Goal: Task Accomplishment & Management: Manage account settings

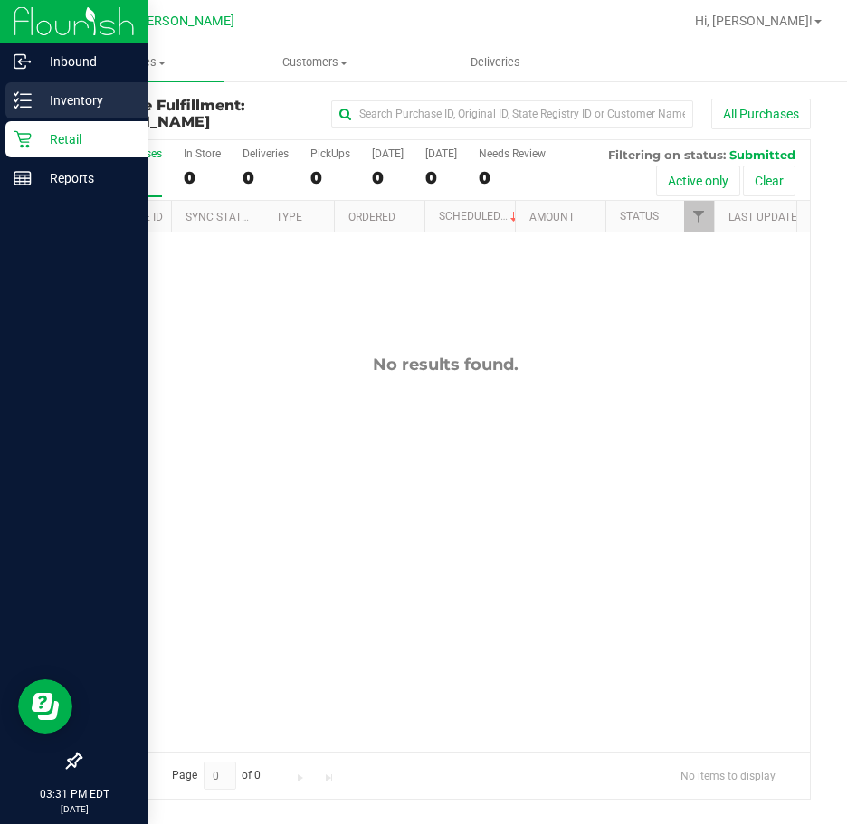
click at [66, 93] on p "Inventory" at bounding box center [86, 101] width 109 height 22
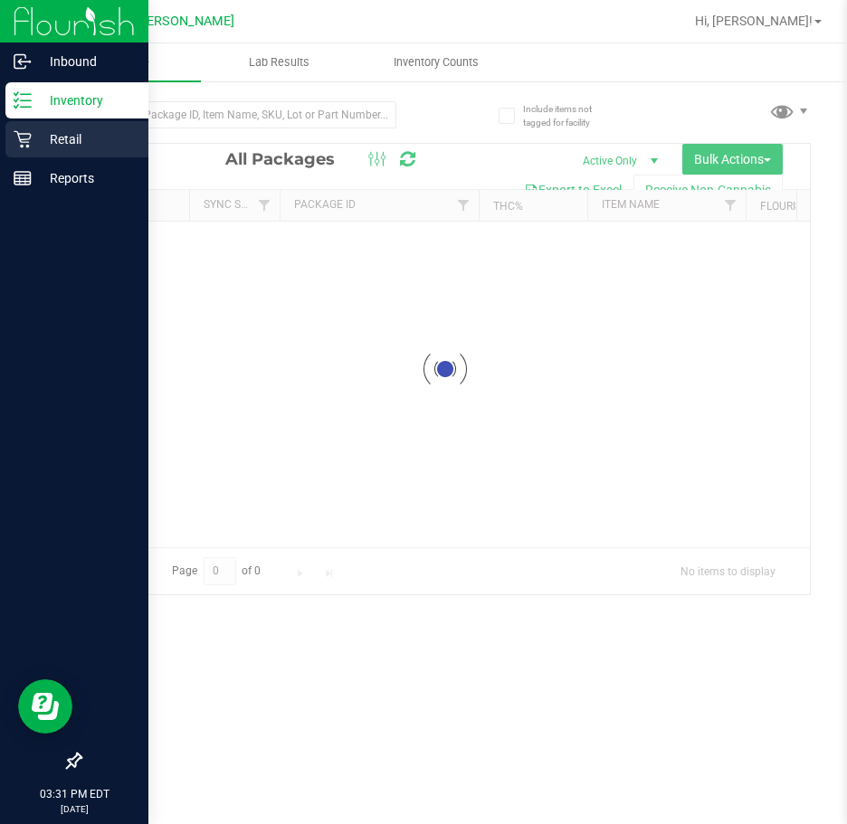
click at [52, 141] on p "Retail" at bounding box center [86, 139] width 109 height 22
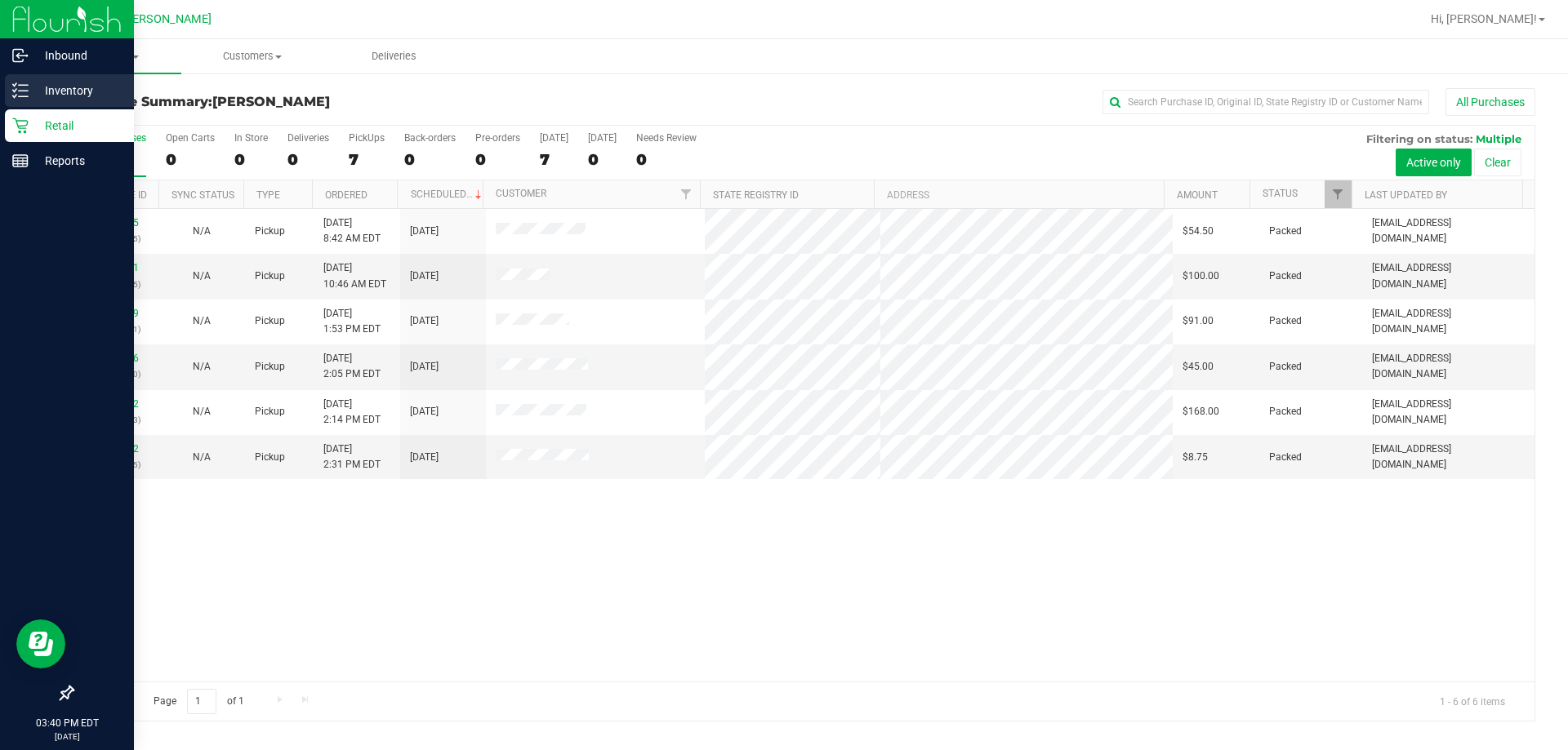
click at [24, 90] on line at bounding box center [23, 90] width 9 height 0
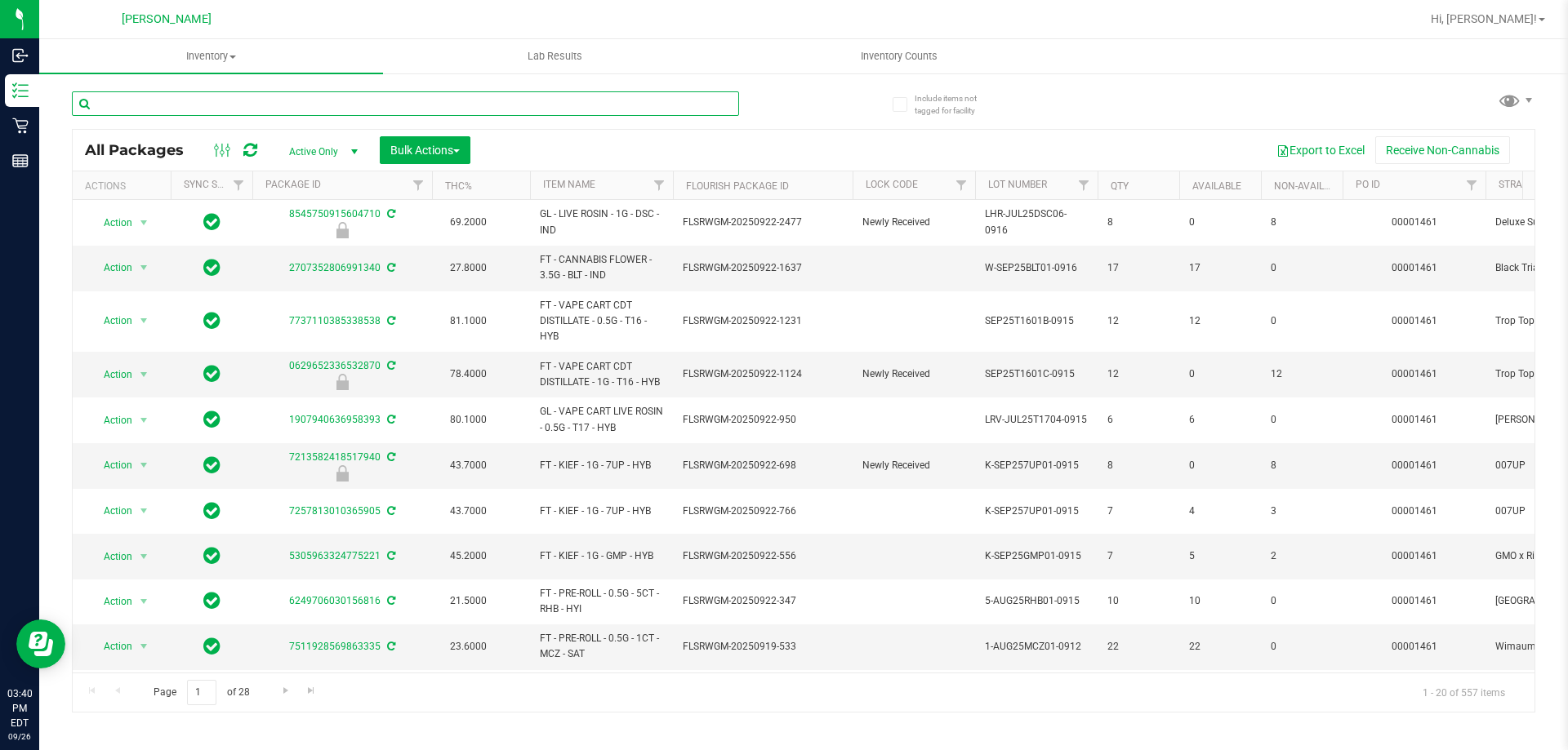
click at [171, 98] on input "text" at bounding box center [405, 103] width 667 height 24
type input "dsc"
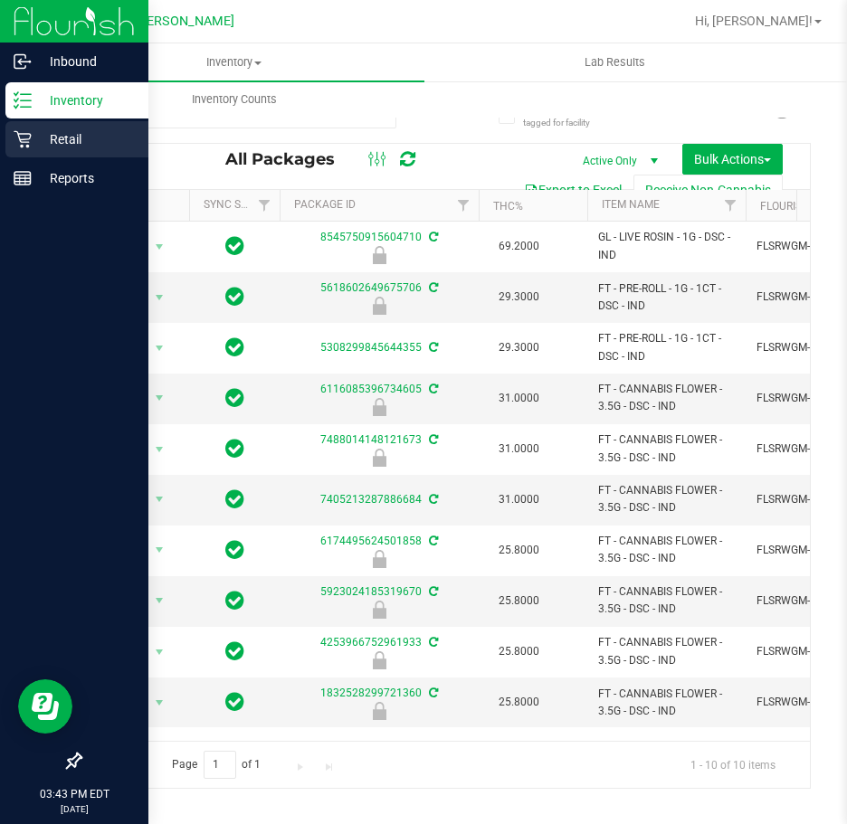
click at [25, 145] on icon at bounding box center [23, 139] width 18 height 18
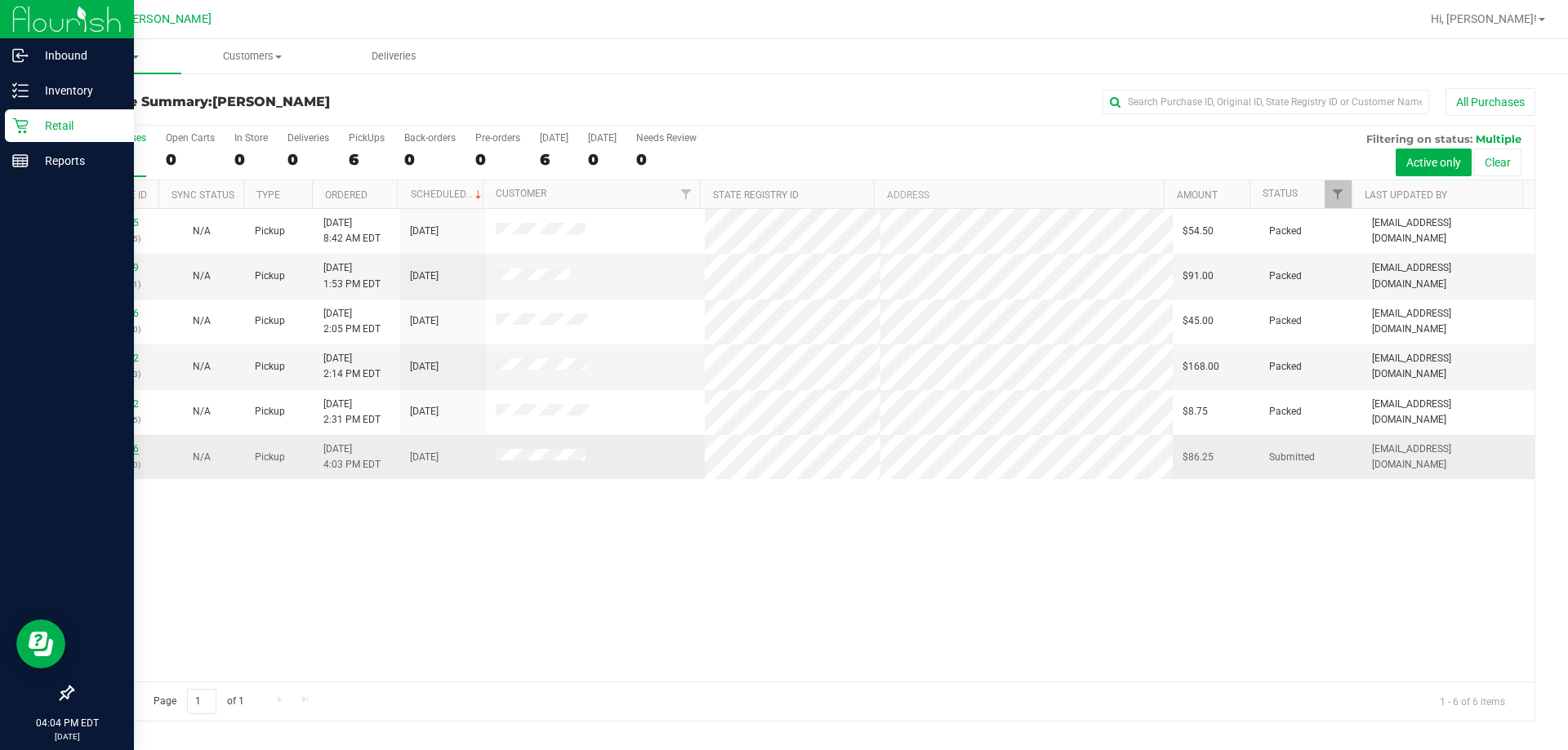
click at [128, 450] on link "12010416" at bounding box center [116, 449] width 46 height 12
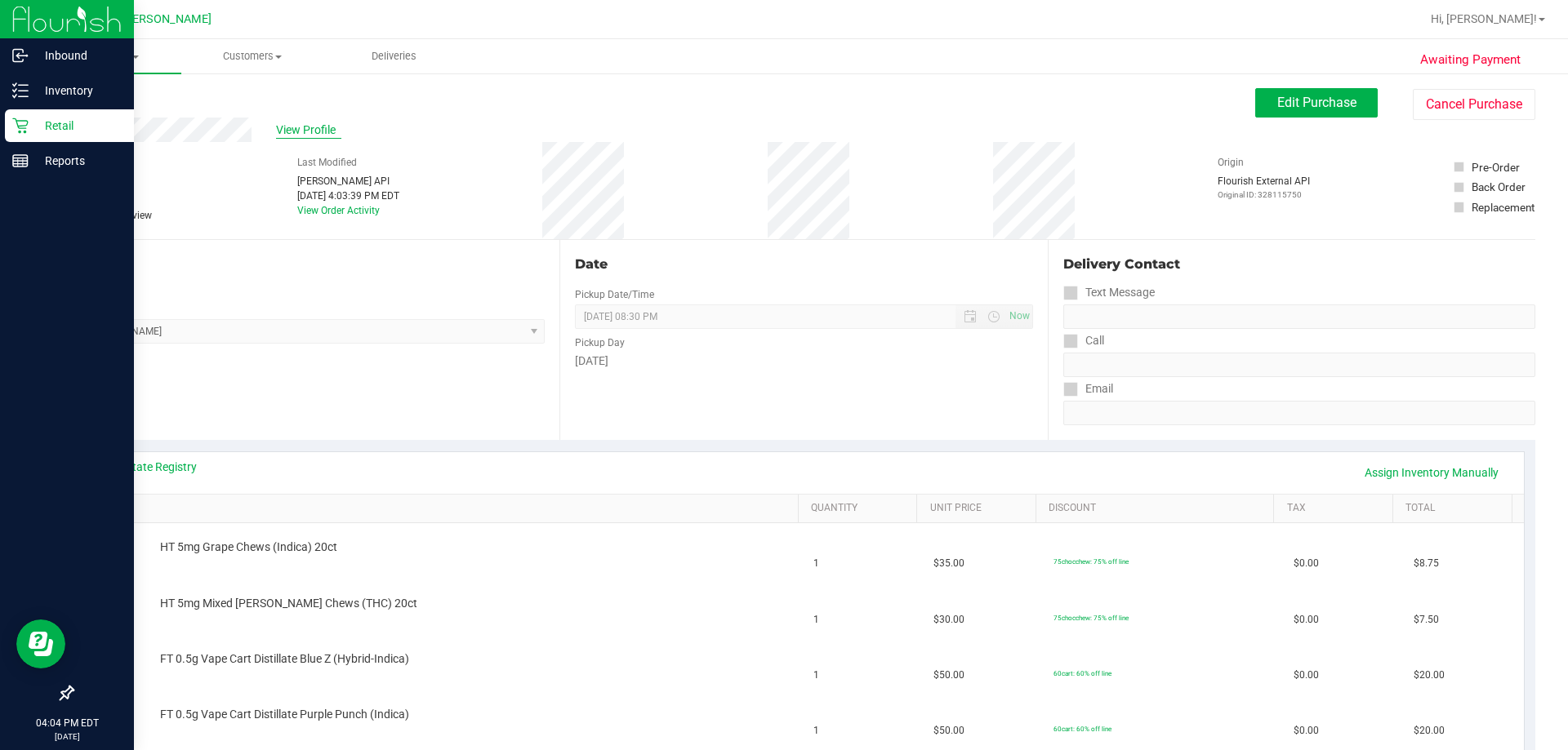
click at [304, 126] on span "View Profile" at bounding box center [309, 130] width 65 height 17
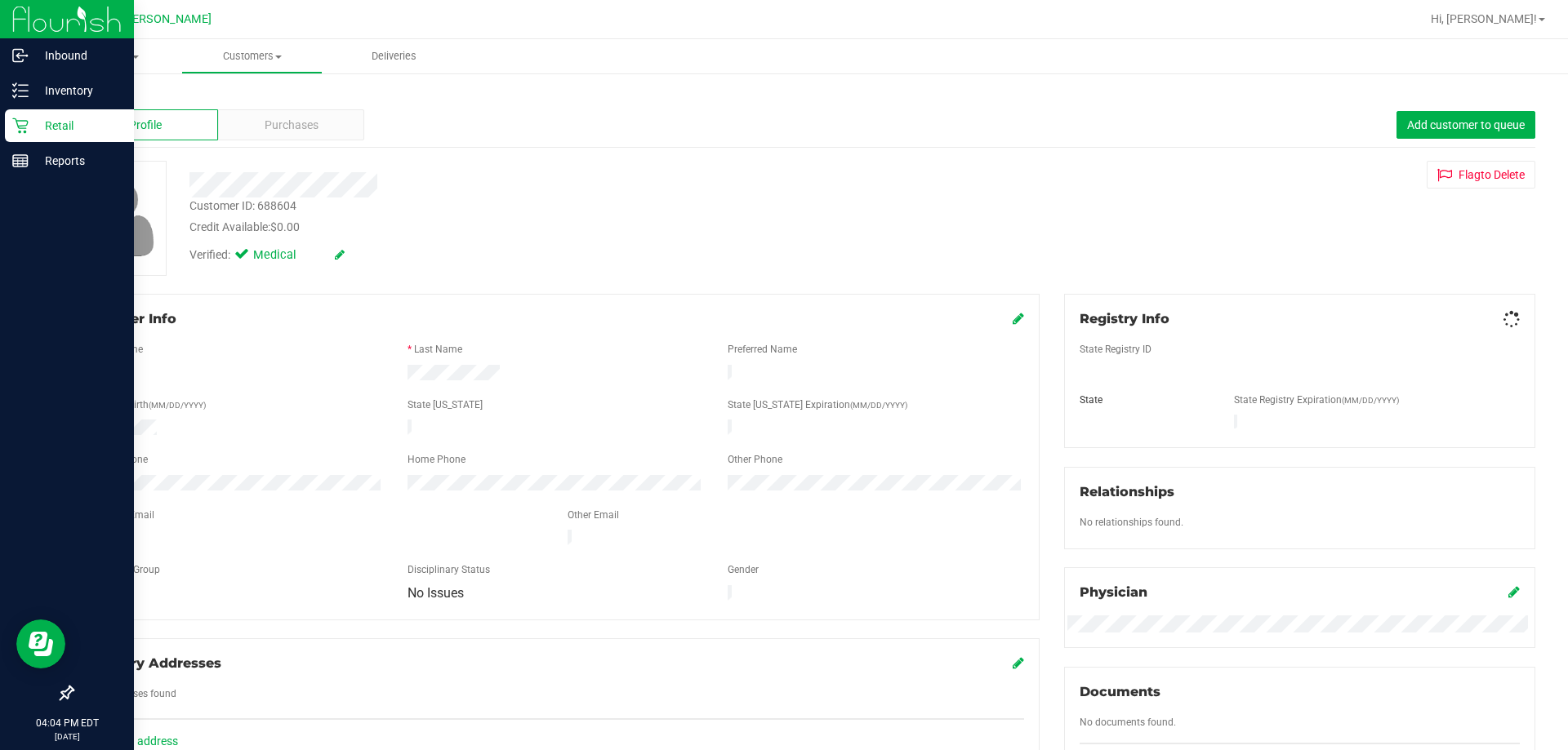
click at [329, 129] on div "Purchases" at bounding box center [292, 125] width 146 height 31
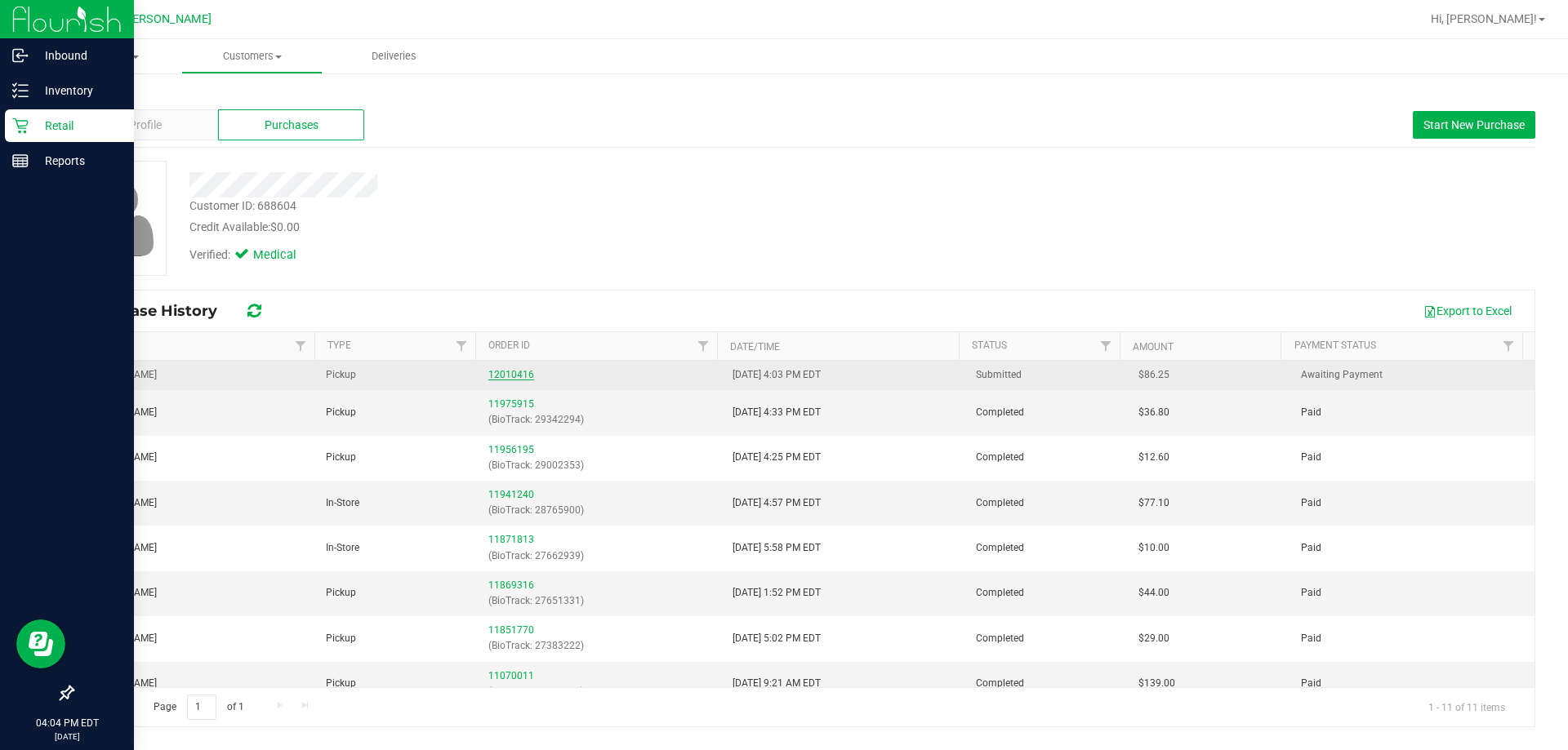
click at [513, 373] on link "12010416" at bounding box center [511, 375] width 46 height 12
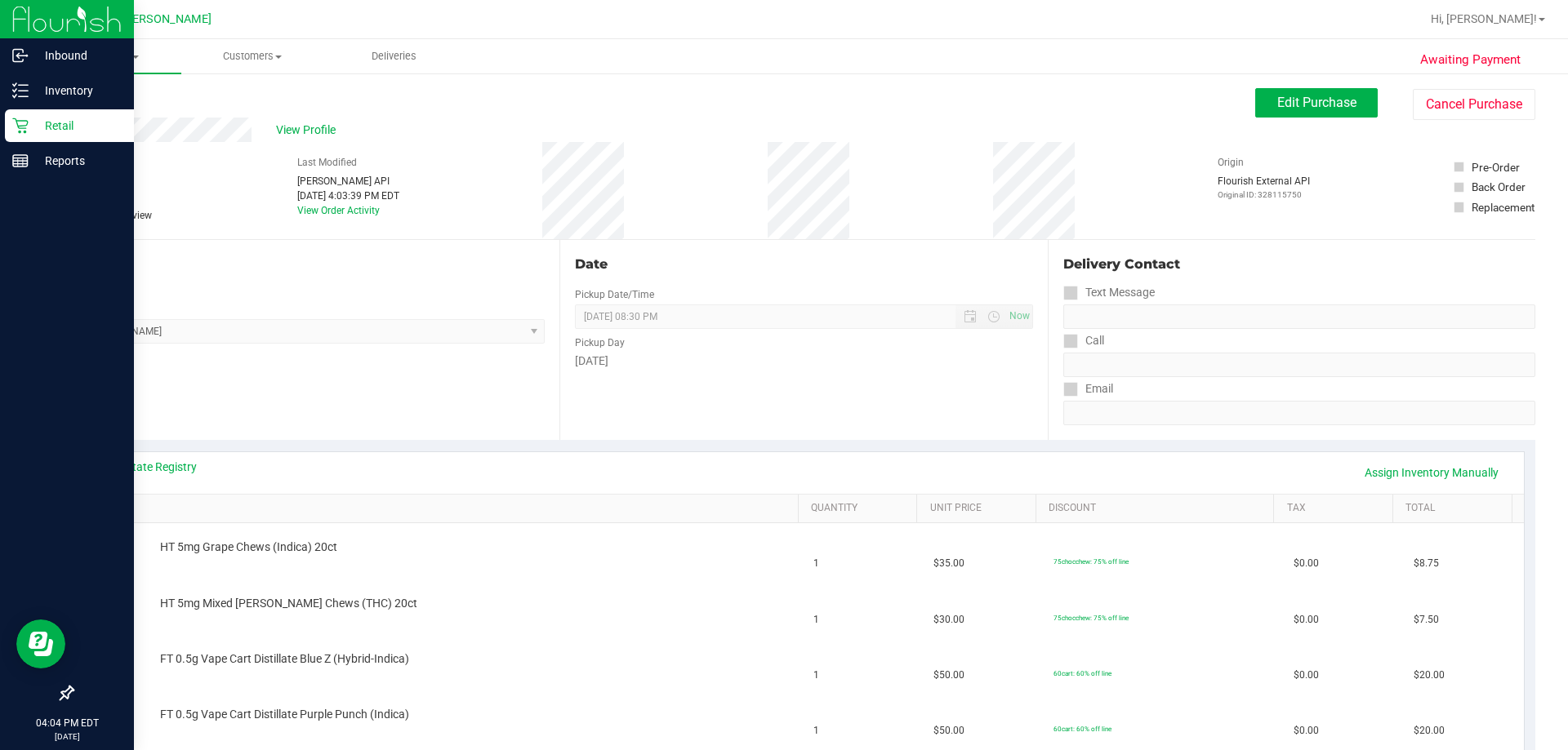
click at [133, 457] on div "View State Registry Assign Inventory Manually" at bounding box center [803, 473] width 1440 height 42
click at [153, 472] on link "View State Registry" at bounding box center [147, 467] width 98 height 16
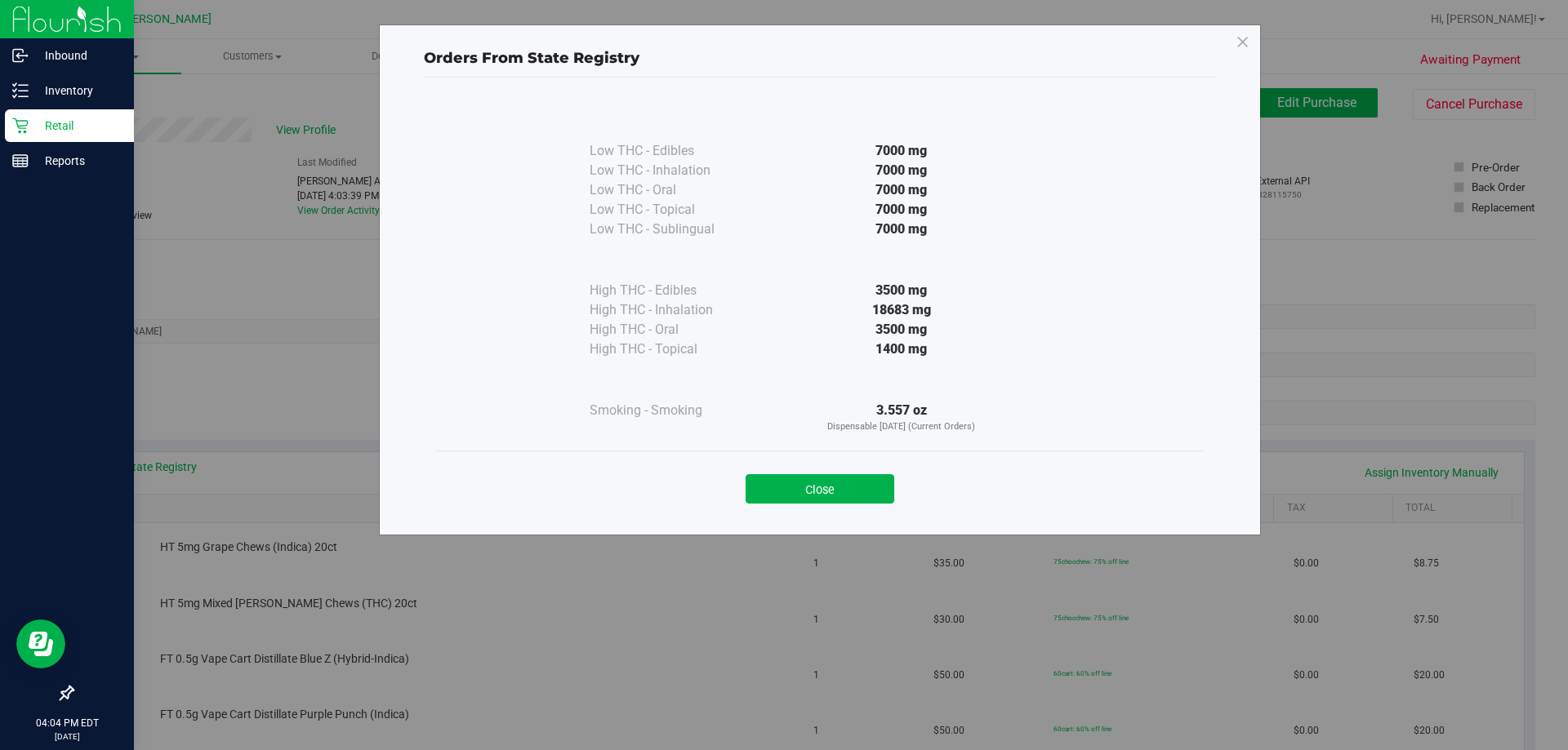
click at [764, 484] on button "Close" at bounding box center [820, 489] width 149 height 30
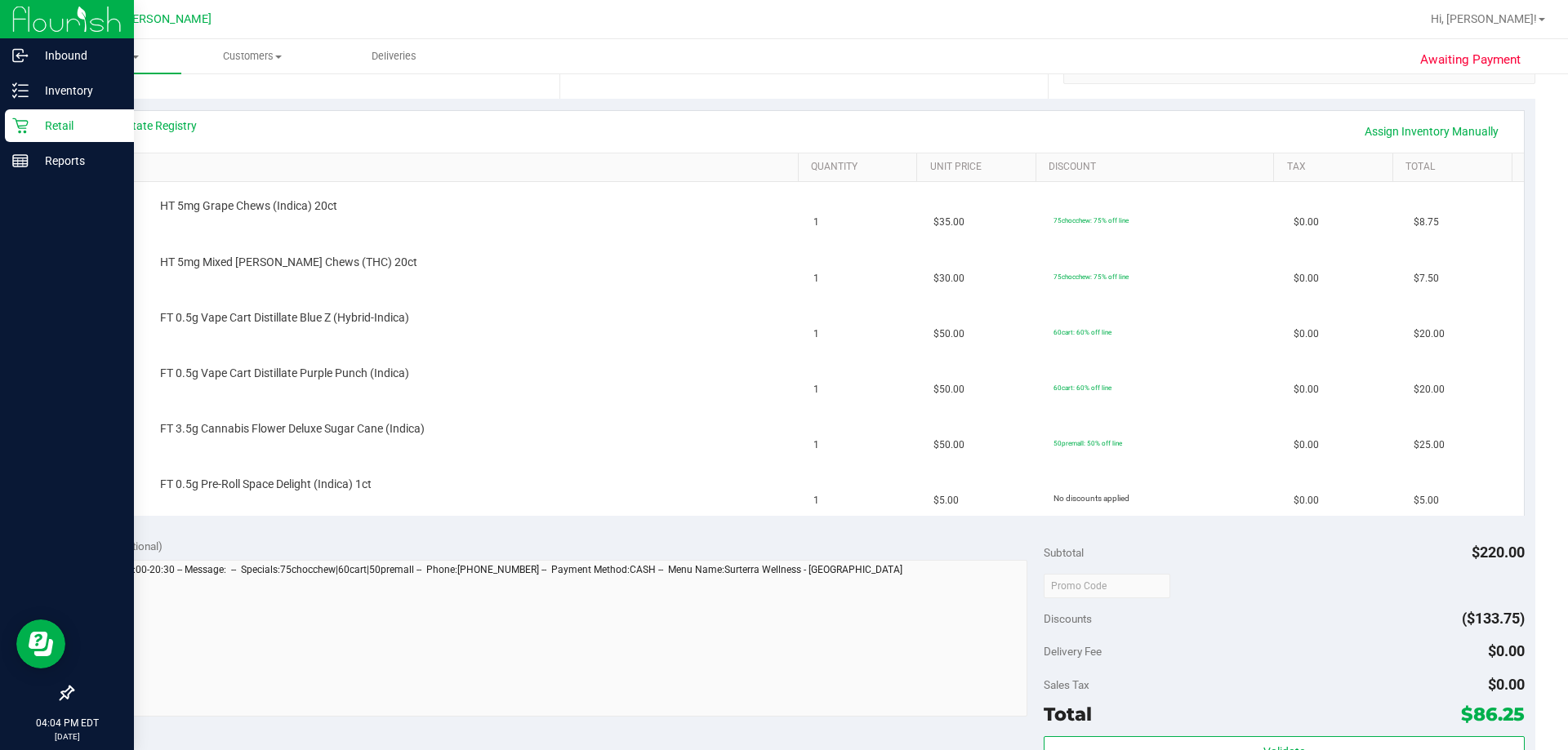
scroll to position [490, 0]
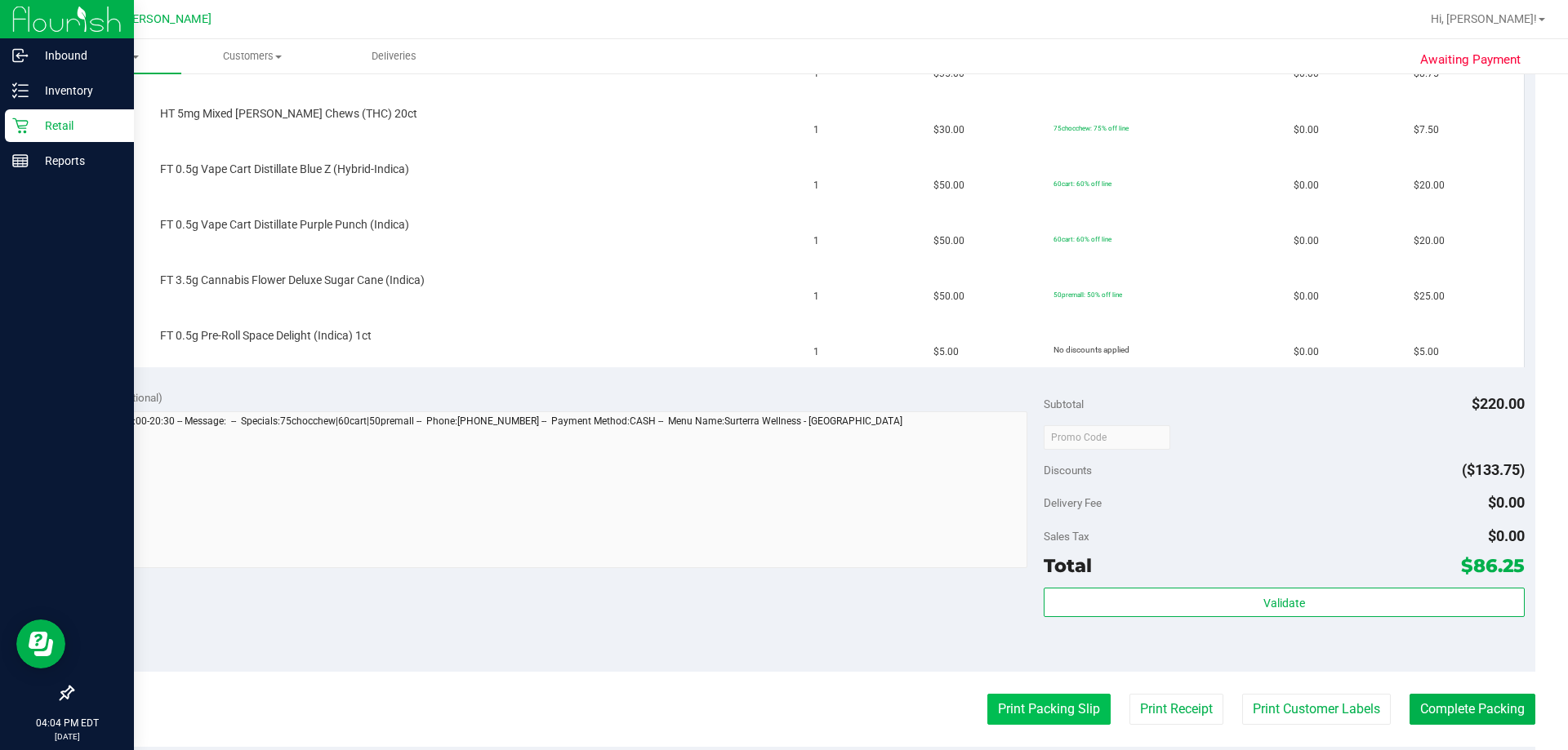
click at [764, 708] on button "Print Packing Slip" at bounding box center [1049, 709] width 124 height 31
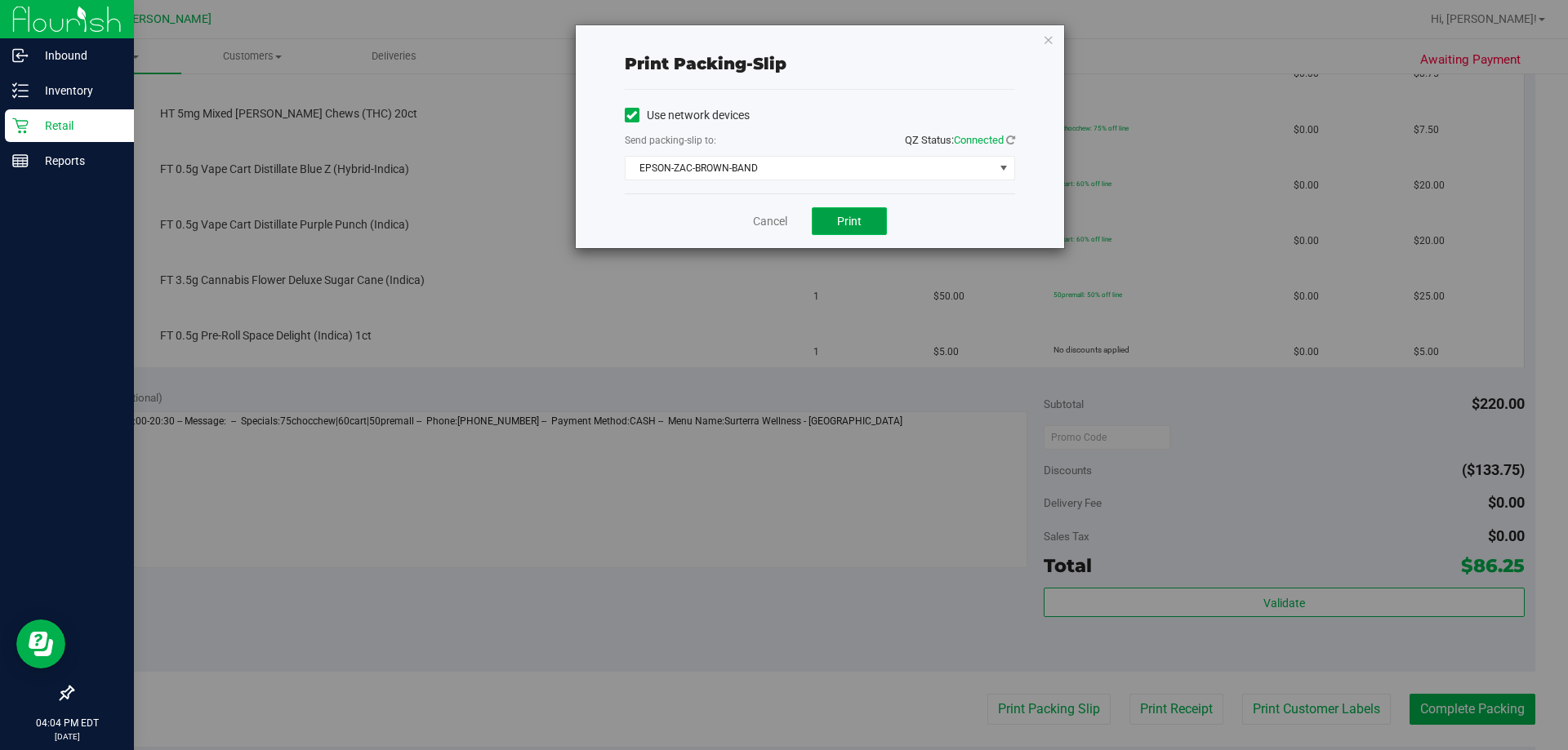
click at [764, 212] on button "Print" at bounding box center [849, 221] width 75 height 28
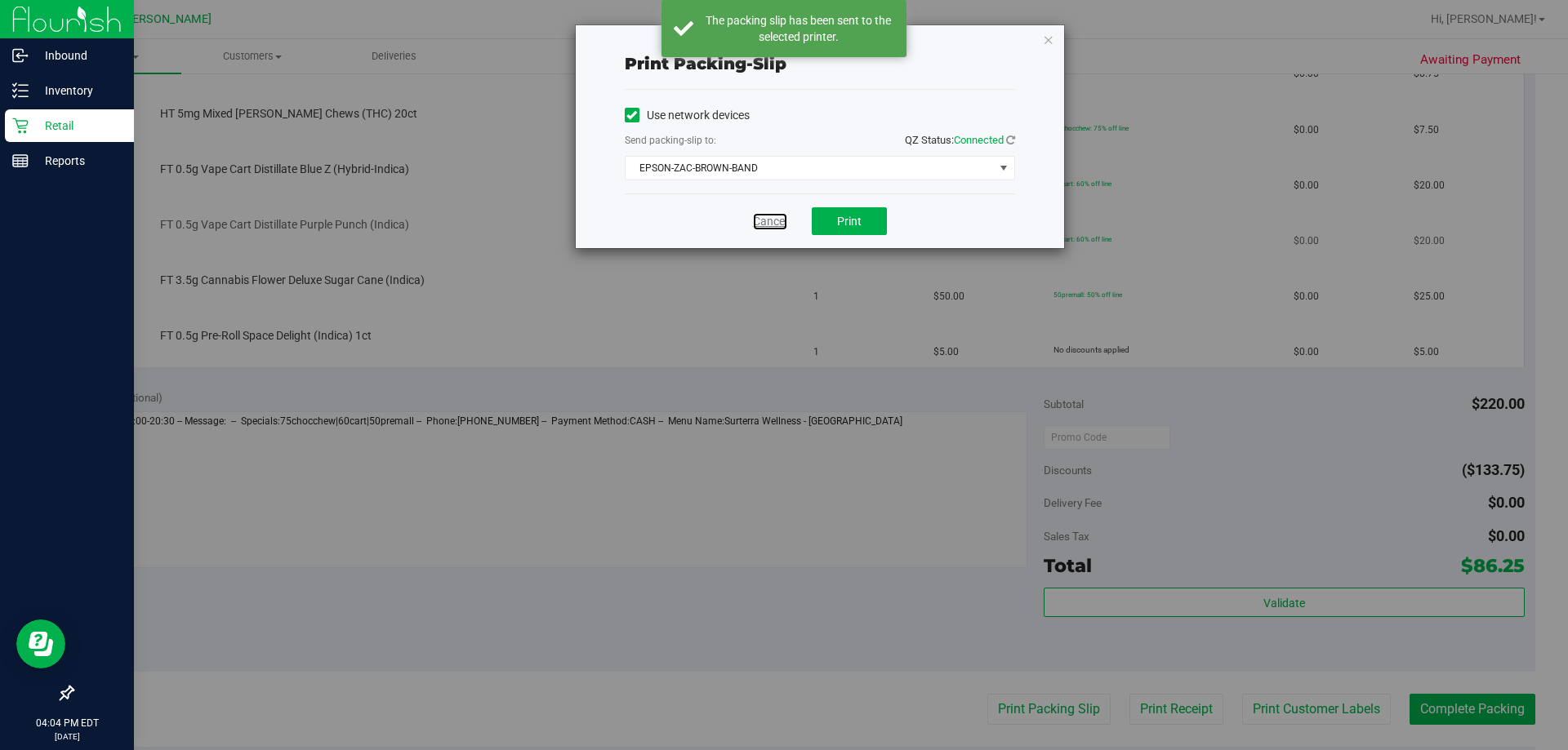
click at [764, 227] on link "Cancel" at bounding box center [770, 221] width 34 height 17
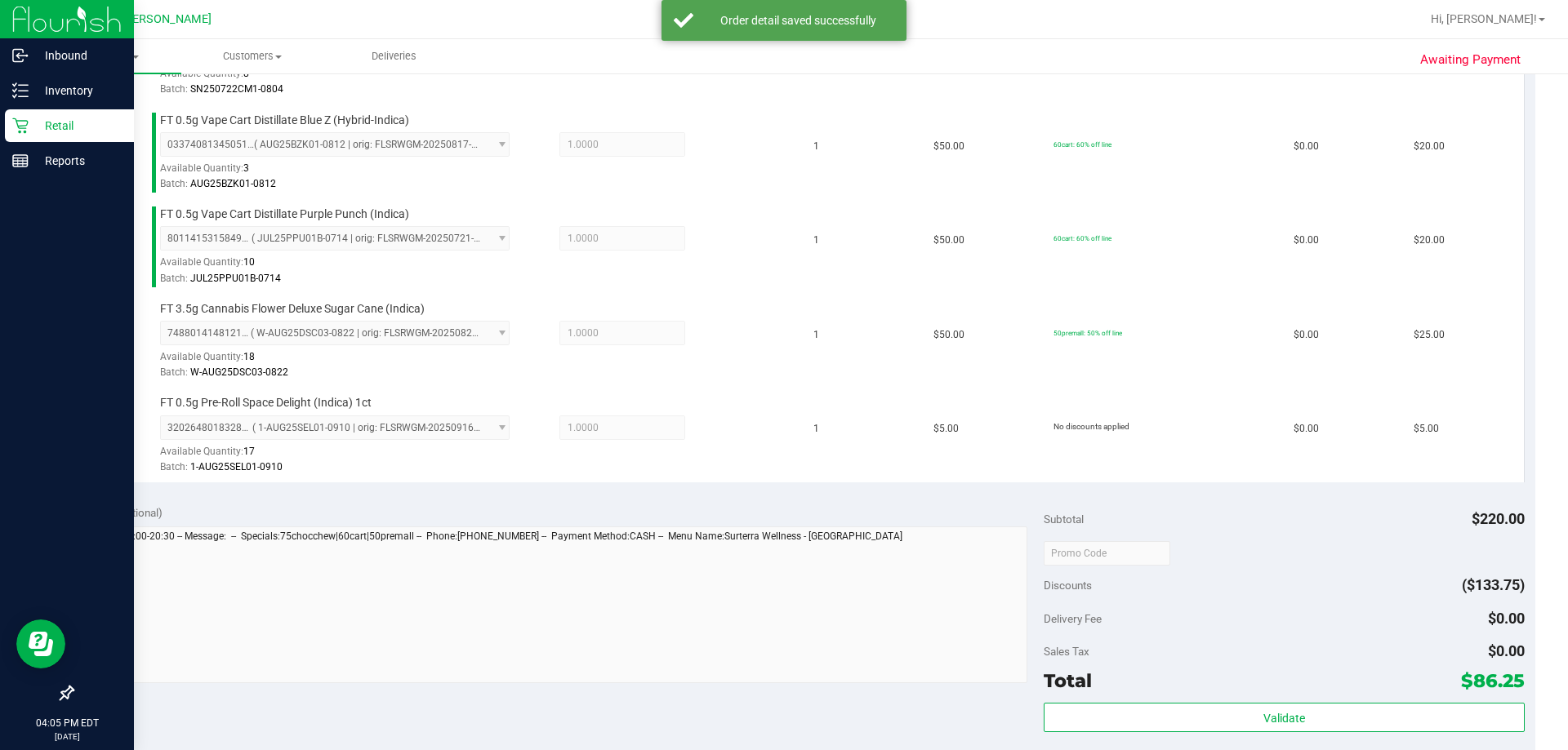
scroll to position [718, 0]
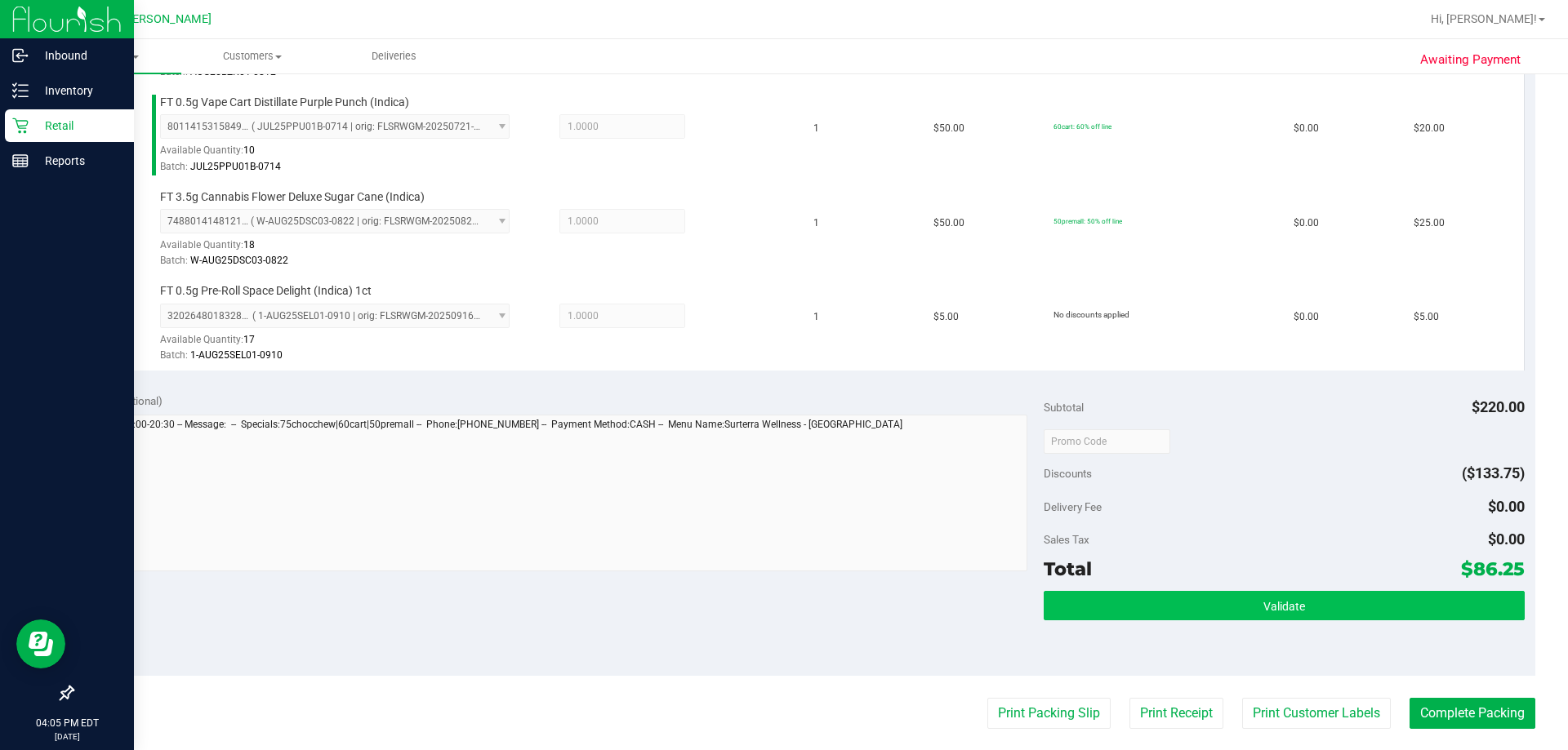
click at [764, 631] on div "Validate" at bounding box center [1284, 627] width 480 height 73
click at [764, 613] on button "Validate" at bounding box center [1284, 606] width 480 height 30
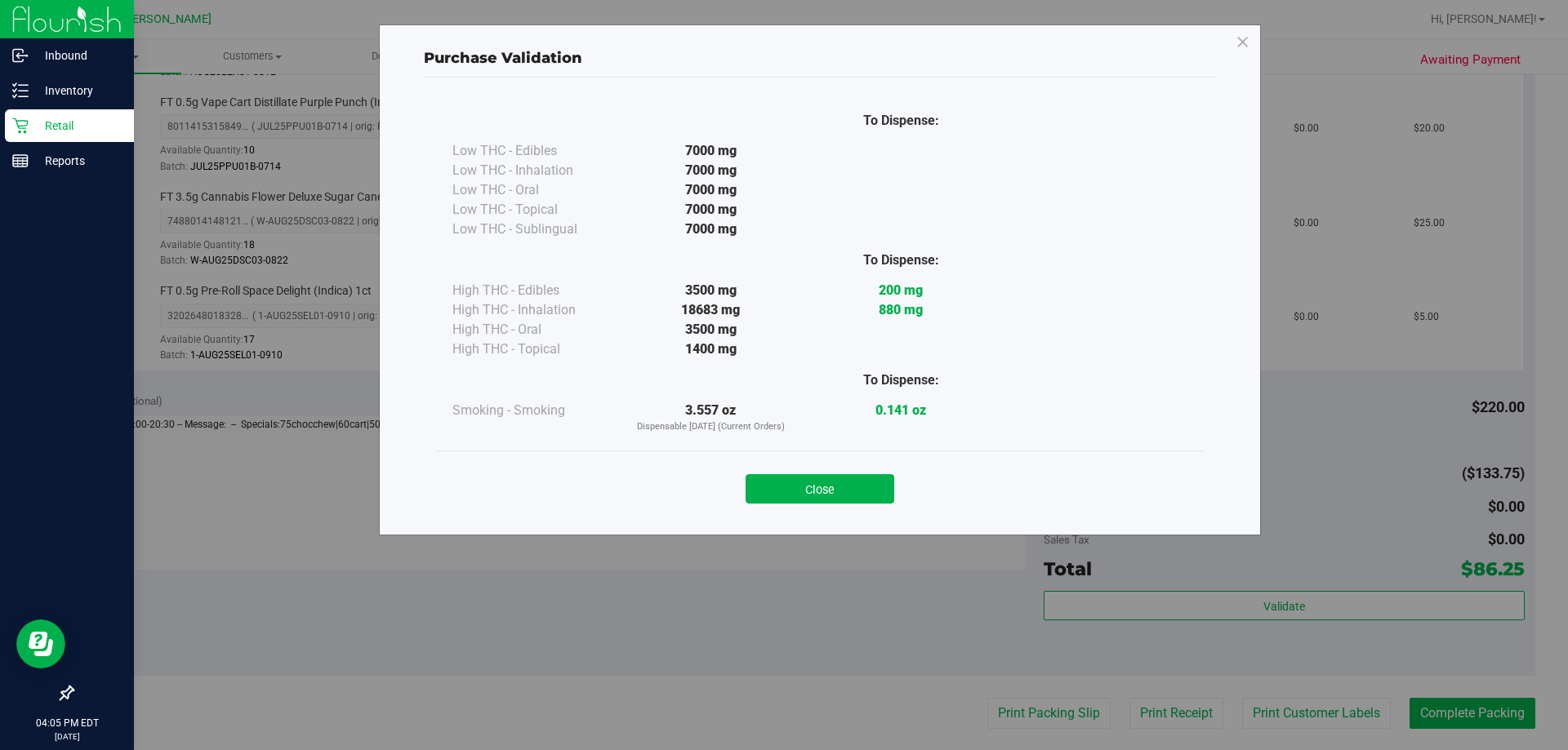
drag, startPoint x: 836, startPoint y: 501, endPoint x: 1066, endPoint y: 590, distance: 246.6
click at [764, 504] on div "Close" at bounding box center [820, 483] width 767 height 66
drag, startPoint x: 793, startPoint y: 496, endPoint x: 1237, endPoint y: 691, distance: 484.9
click at [764, 496] on button "Close" at bounding box center [820, 489] width 149 height 30
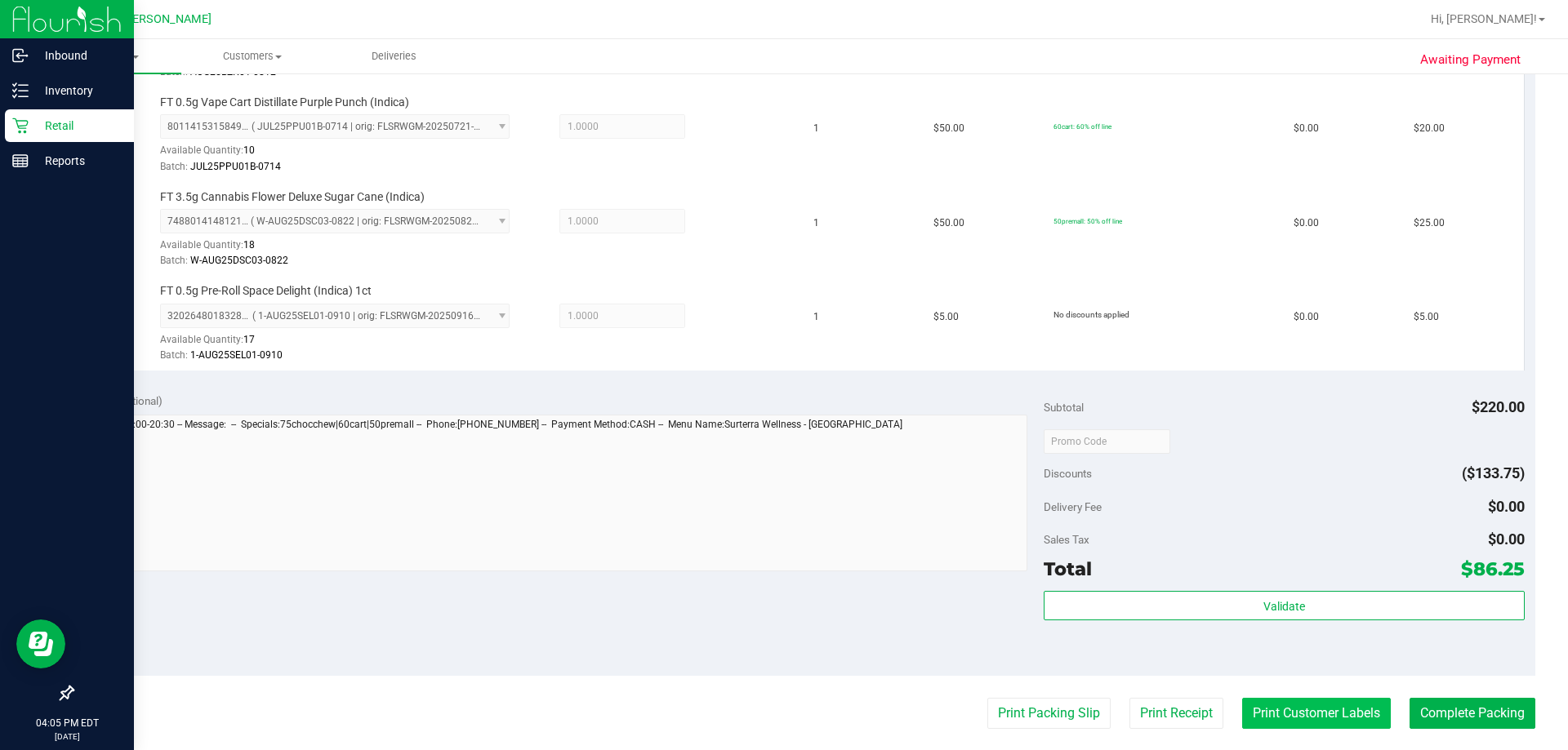
click at [764, 700] on button "Print Customer Labels" at bounding box center [1316, 714] width 149 height 31
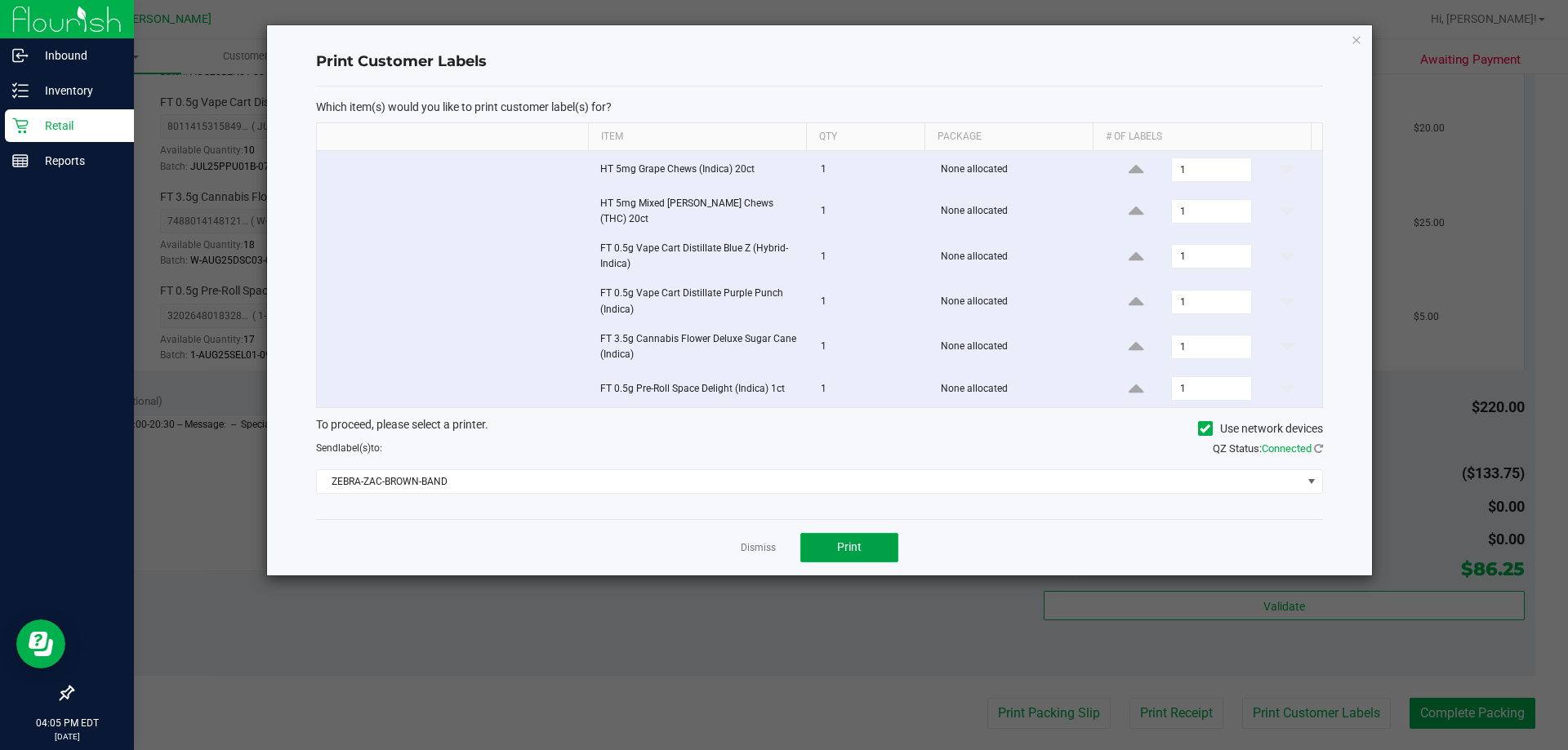
click at [764, 545] on span "Print" at bounding box center [849, 547] width 24 height 13
click at [764, 542] on link "Dismiss" at bounding box center [758, 548] width 35 height 14
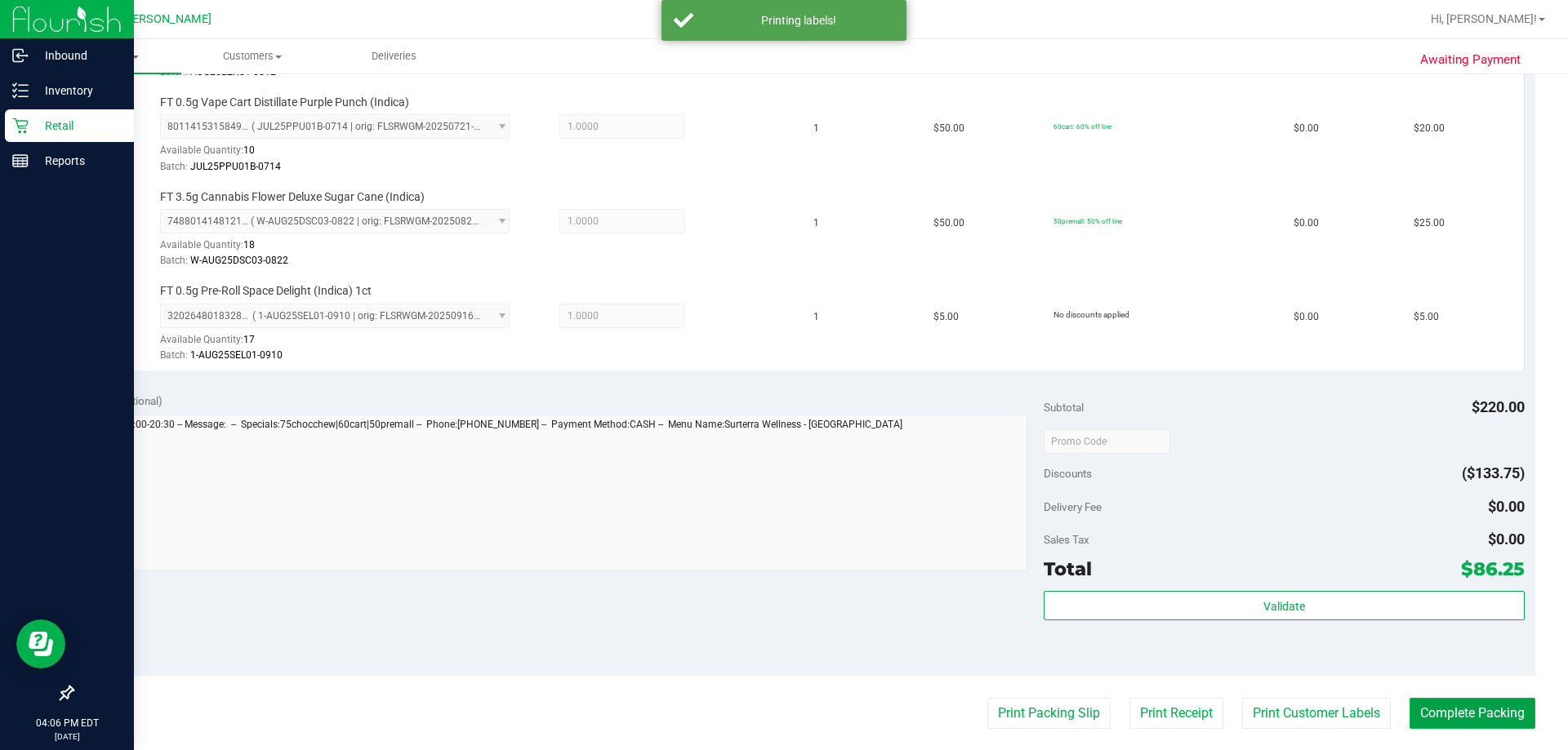
click at [764, 708] on button "Complete Packing" at bounding box center [1472, 714] width 125 height 31
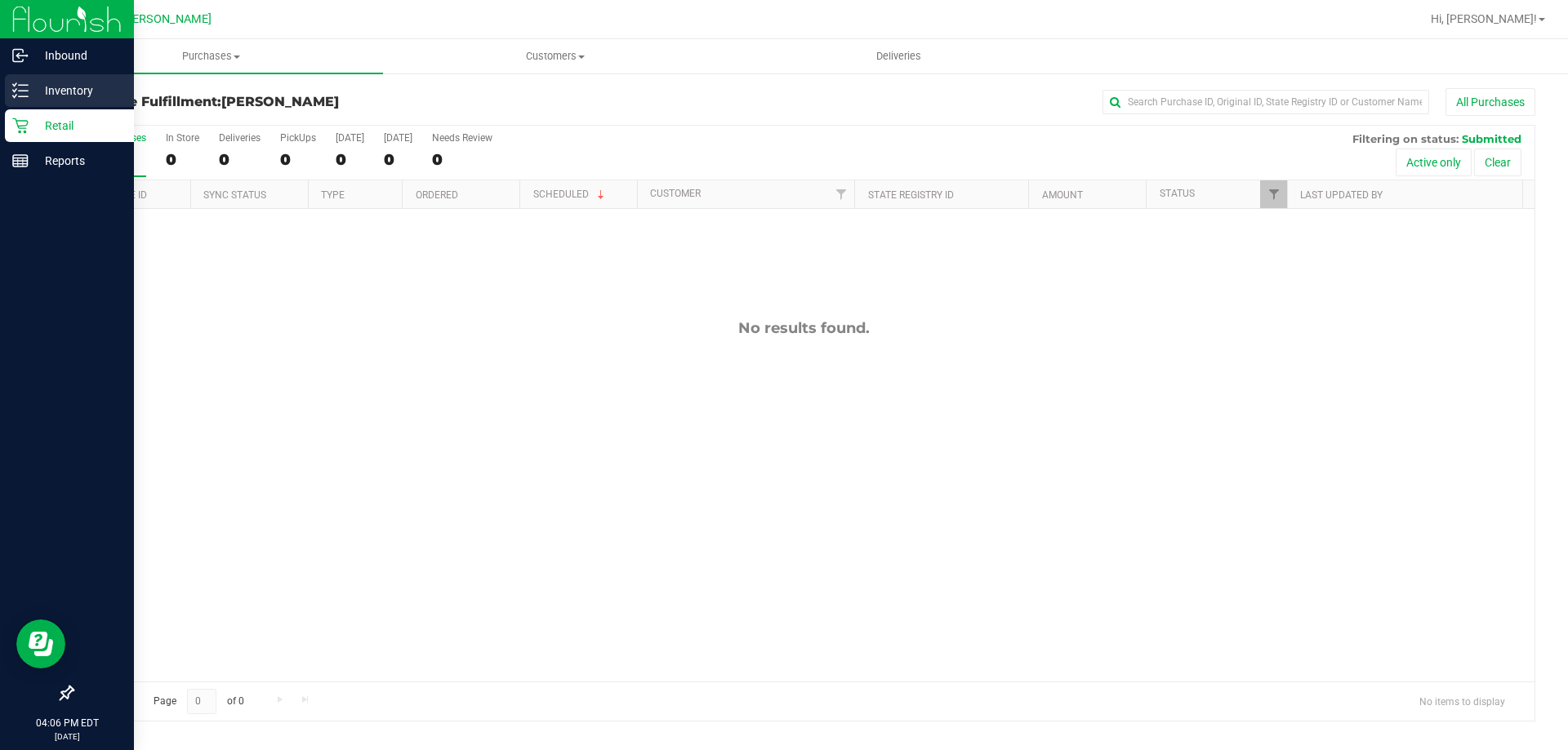
click at [33, 88] on p "Inventory" at bounding box center [78, 91] width 98 height 20
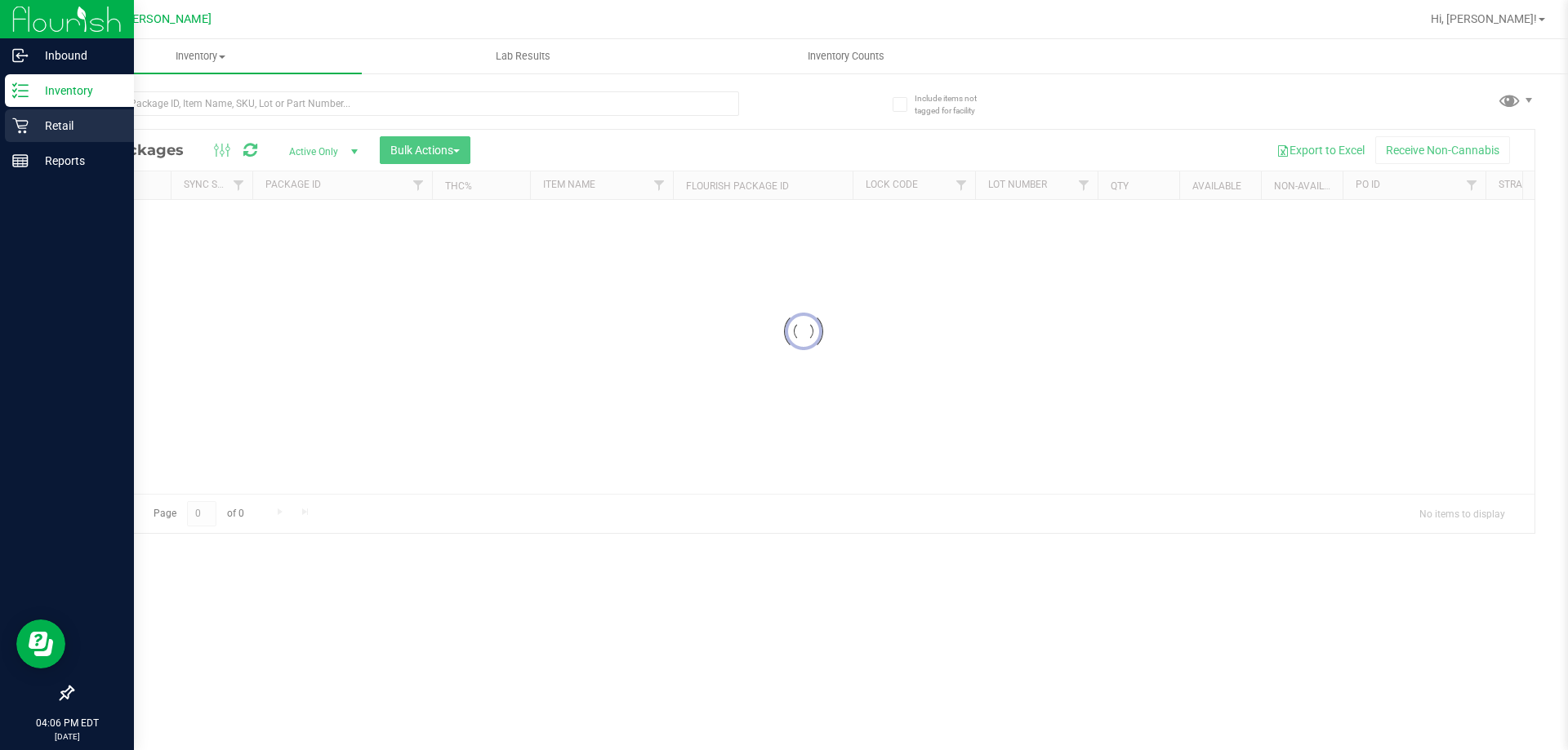
click at [70, 125] on p "Retail" at bounding box center [78, 125] width 98 height 20
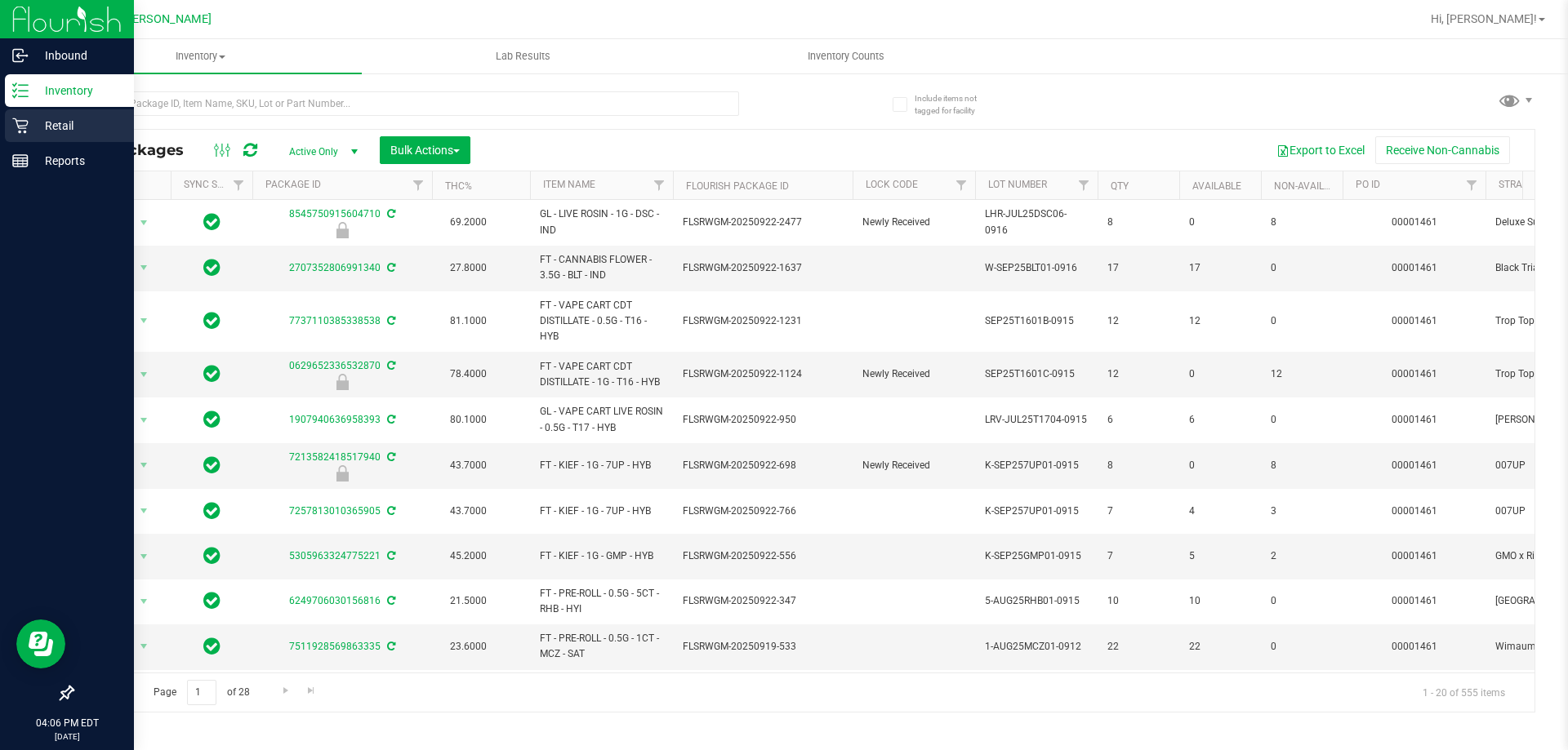
click at [68, 120] on p "Retail" at bounding box center [78, 125] width 98 height 20
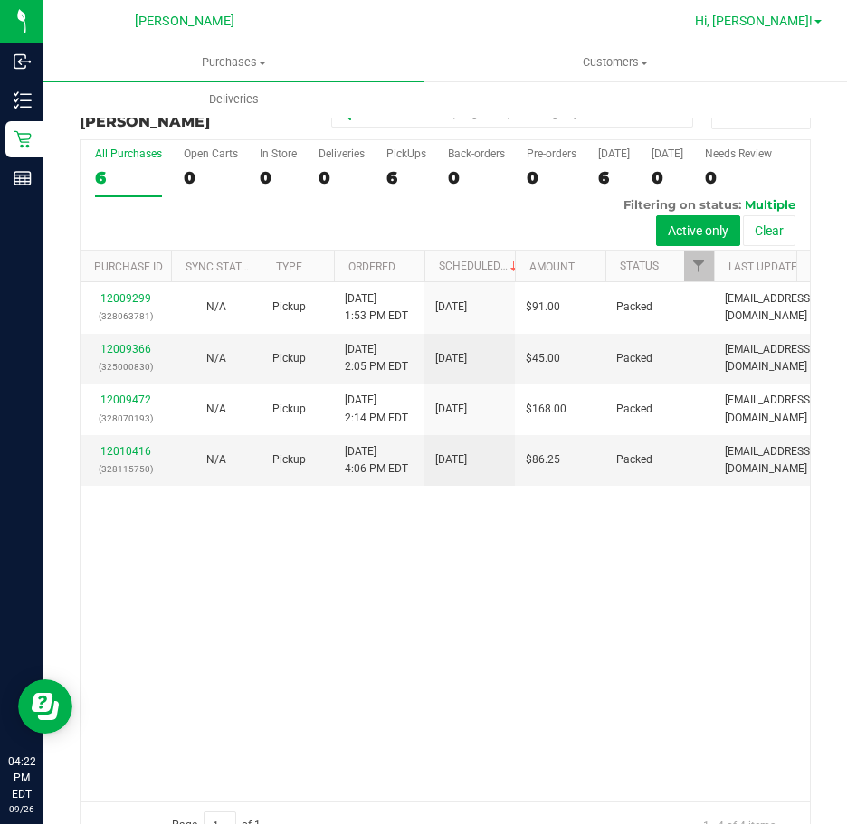
click at [774, 14] on span "Hi, [PERSON_NAME]!" at bounding box center [754, 21] width 118 height 14
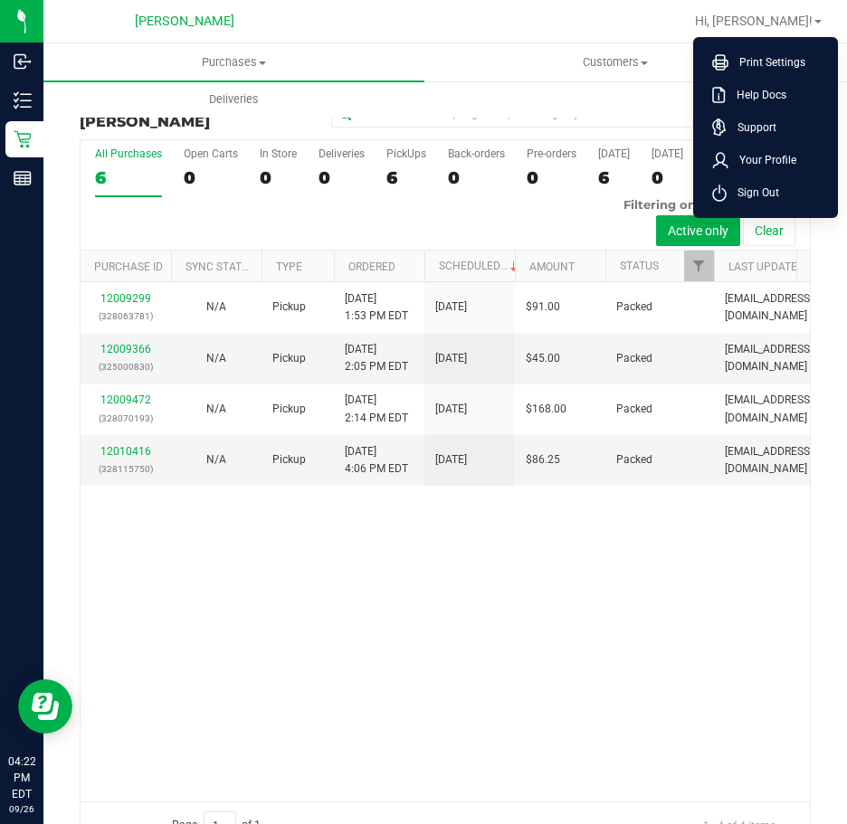
click at [791, 192] on li "Sign Out" at bounding box center [766, 192] width 136 height 33
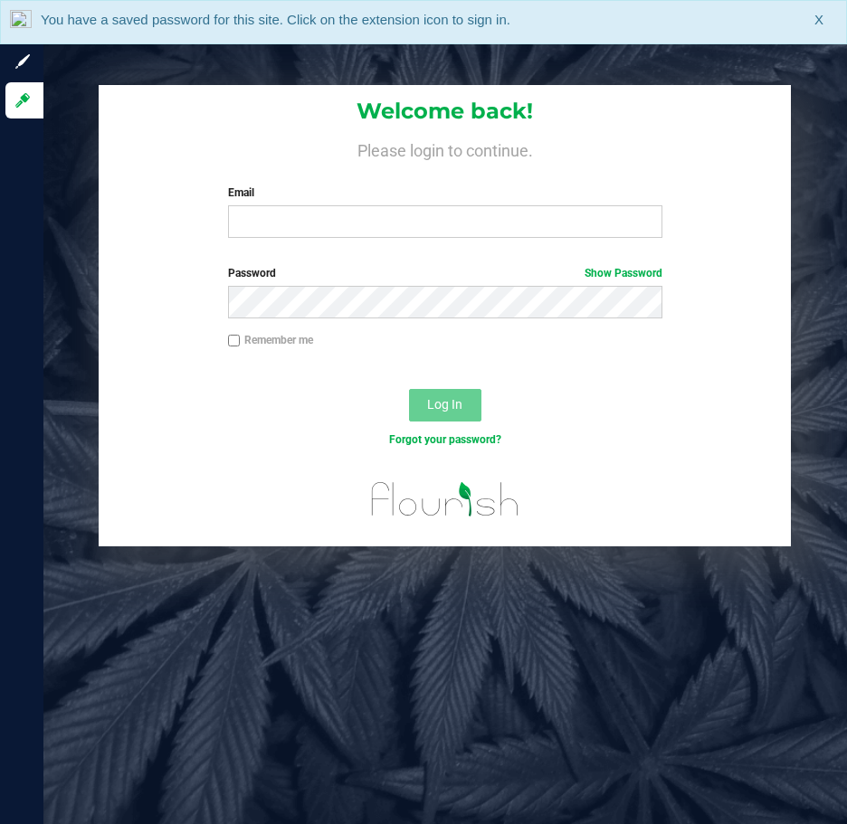
click at [819, 18] on span "X" at bounding box center [818, 20] width 9 height 21
